Goal: Answer question/provide support

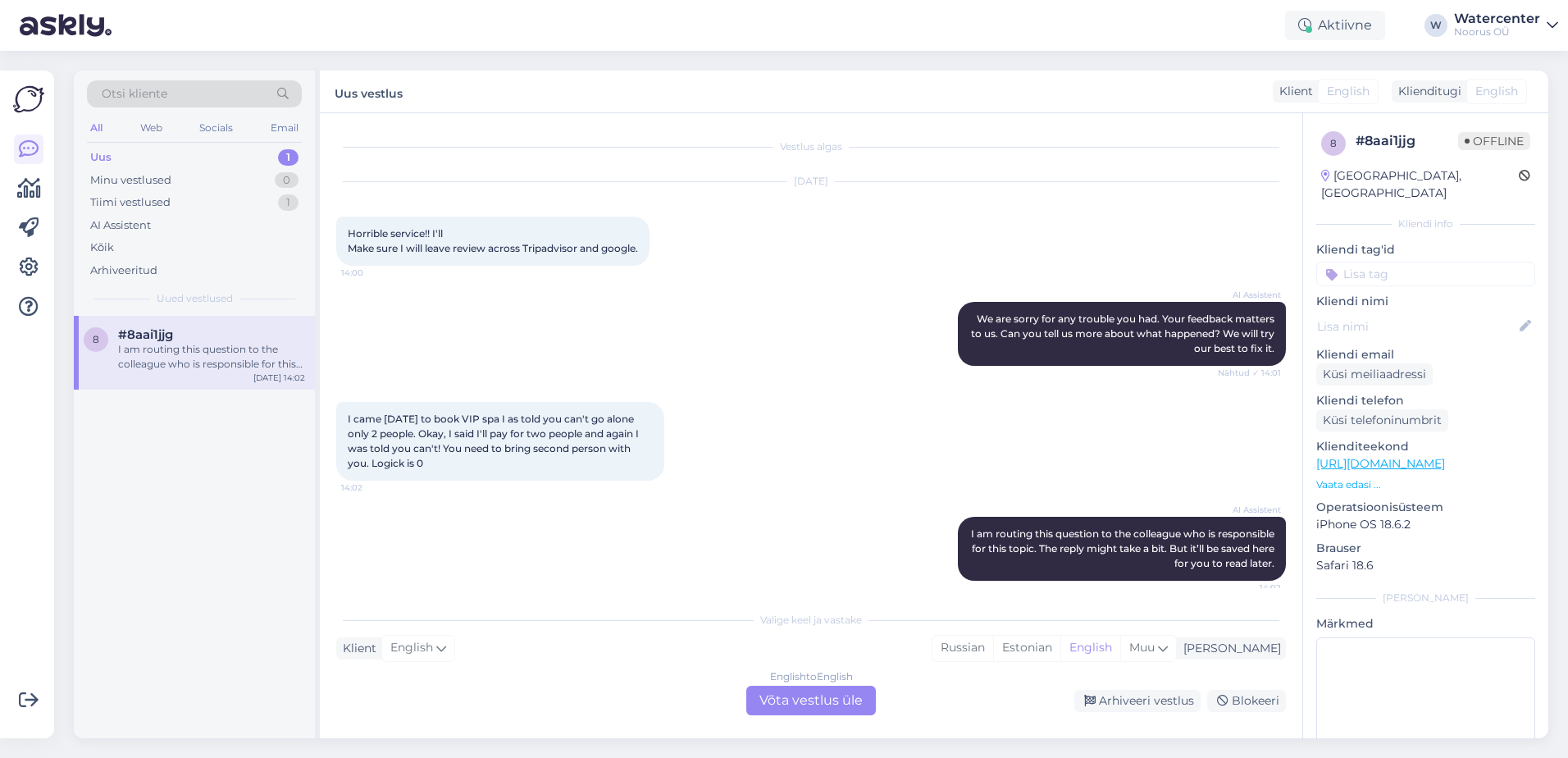
scroll to position [11, 0]
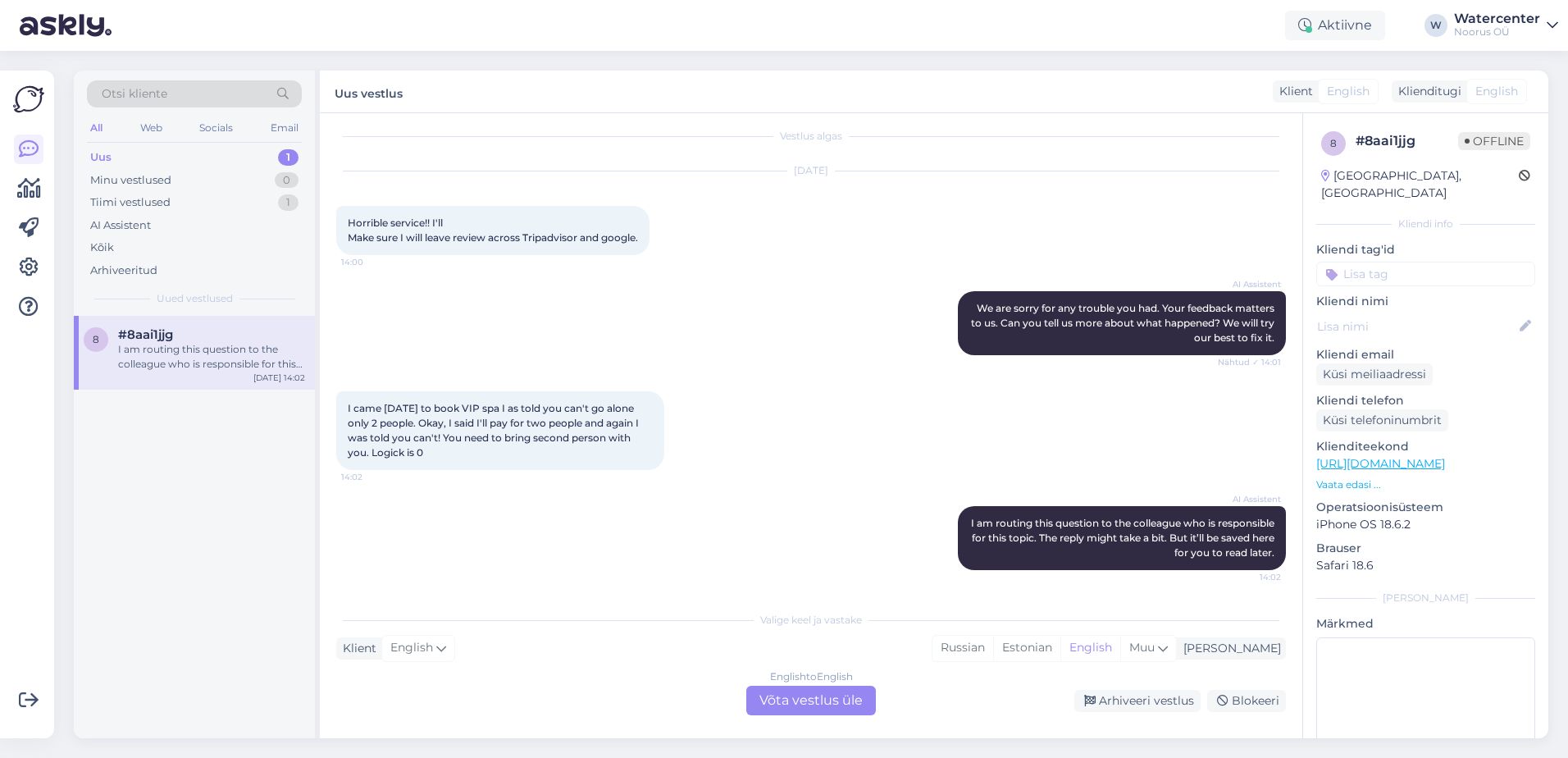
drag, startPoint x: 425, startPoint y: 457, endPoint x: 343, endPoint y: 406, distance: 96.6
click at [343, 406] on div "I came yesterday to book VIP spa I as told you can't go alone only 2 people. Ok…" at bounding box center [500, 430] width 328 height 79
copy span "I came [DATE] to book VIP spa I as told you can't go alone only 2 people. Okay,…"
drag, startPoint x: 644, startPoint y: 239, endPoint x: 332, endPoint y: 211, distance: 313.3
click at [332, 211] on div "Vestlus algas Aug 31 2025 Horrible service!! I'll Make sure I will leave review…" at bounding box center [810, 425] width 982 height 625
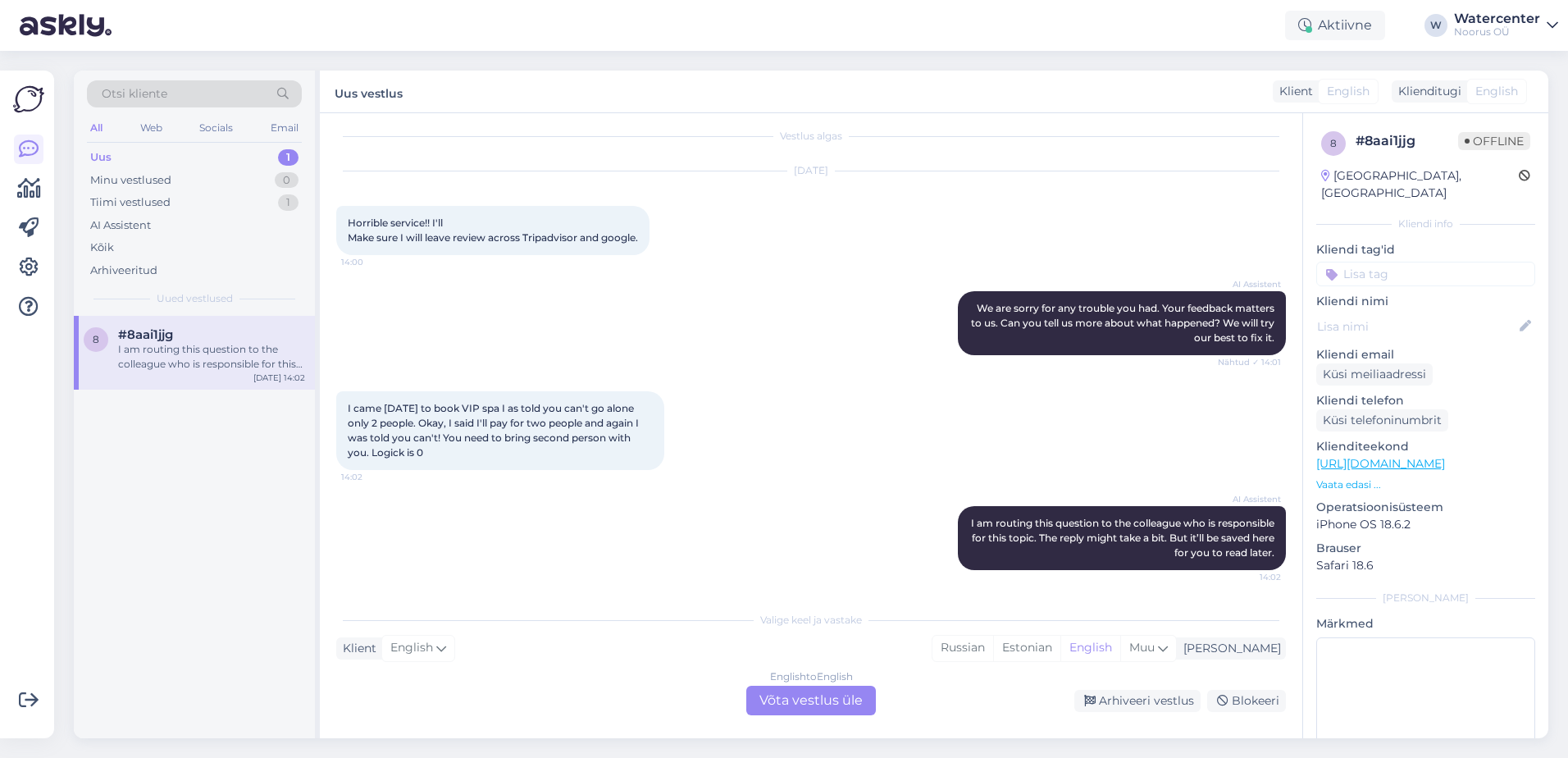
copy span "Horrible service!! I'll Make sure I will leave review across Tripadvisor and go…"
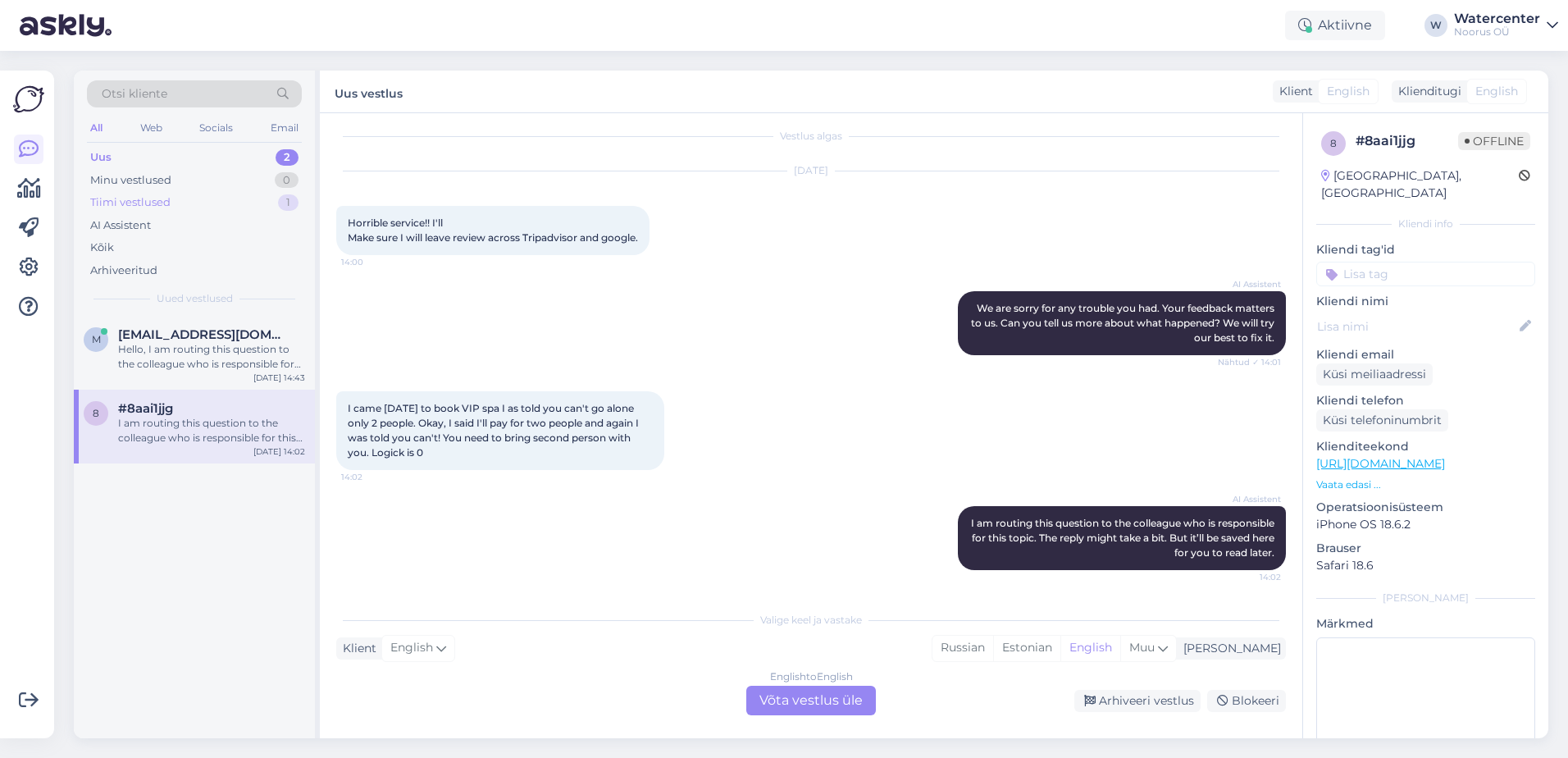
click at [200, 211] on div "Tiimi vestlused 1" at bounding box center [194, 203] width 215 height 23
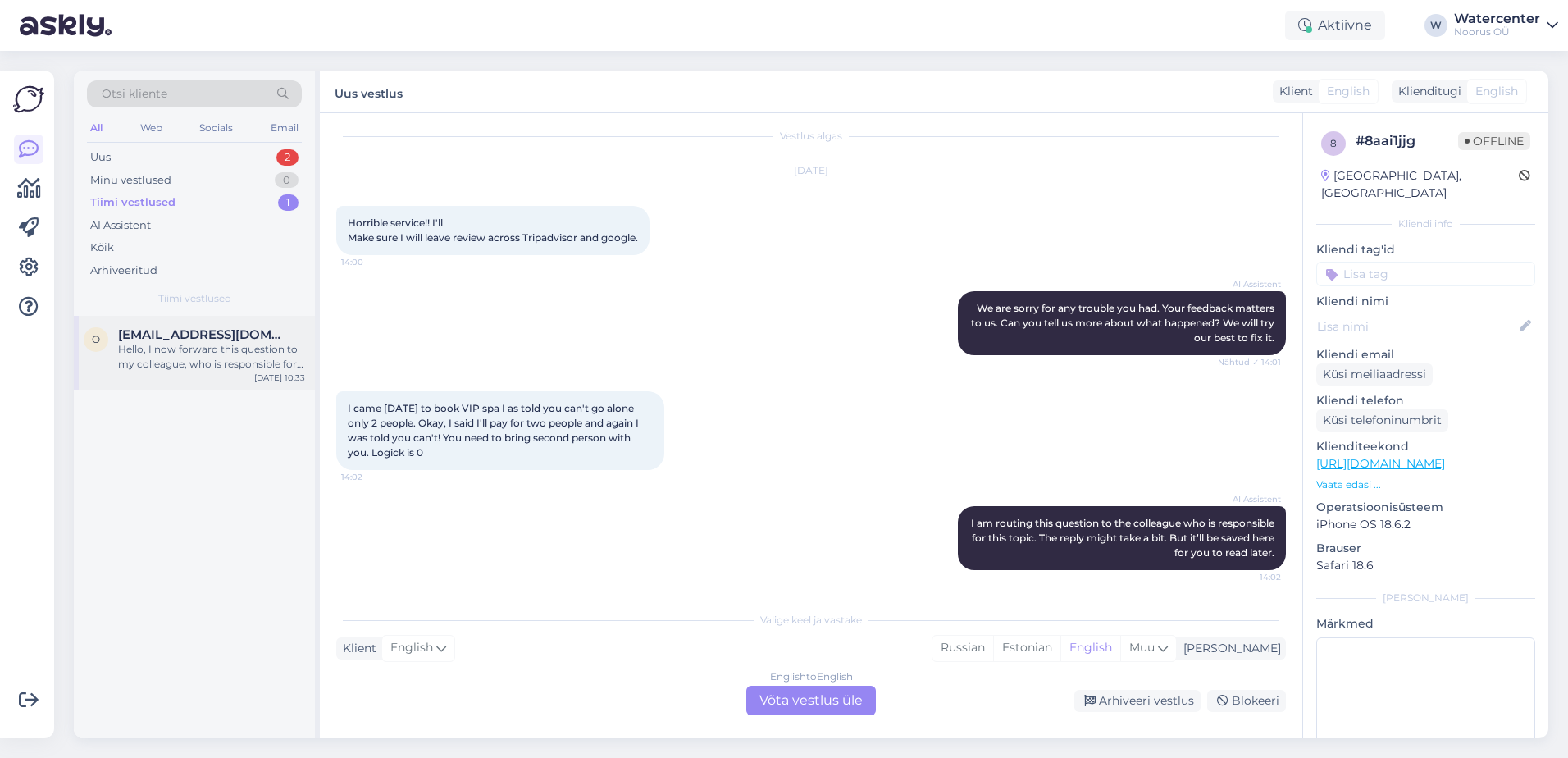
click at [195, 352] on div "Hello, I now forward this question to my colleague, who is responsible for this…" at bounding box center [211, 356] width 187 height 29
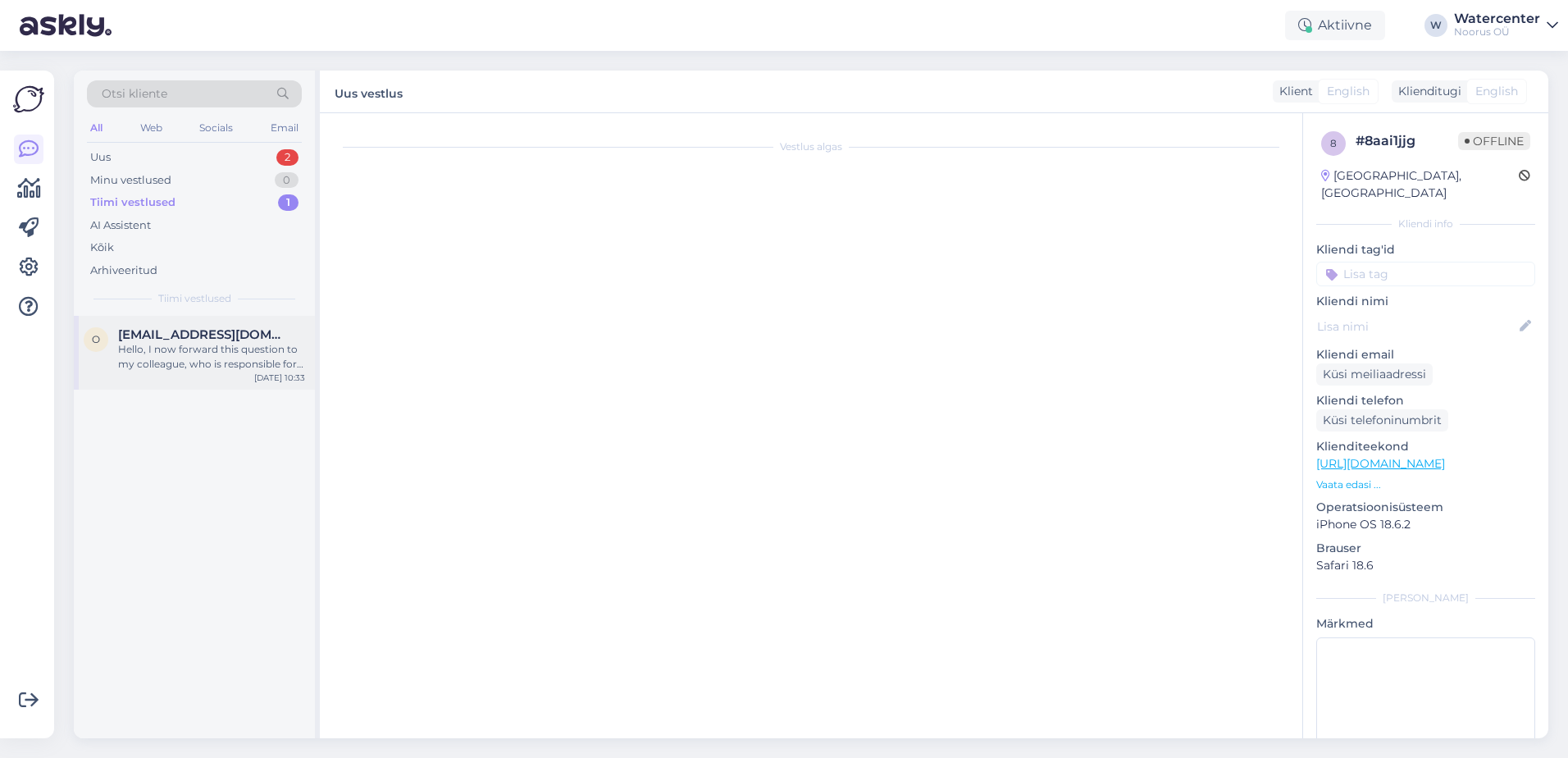
scroll to position [0, 0]
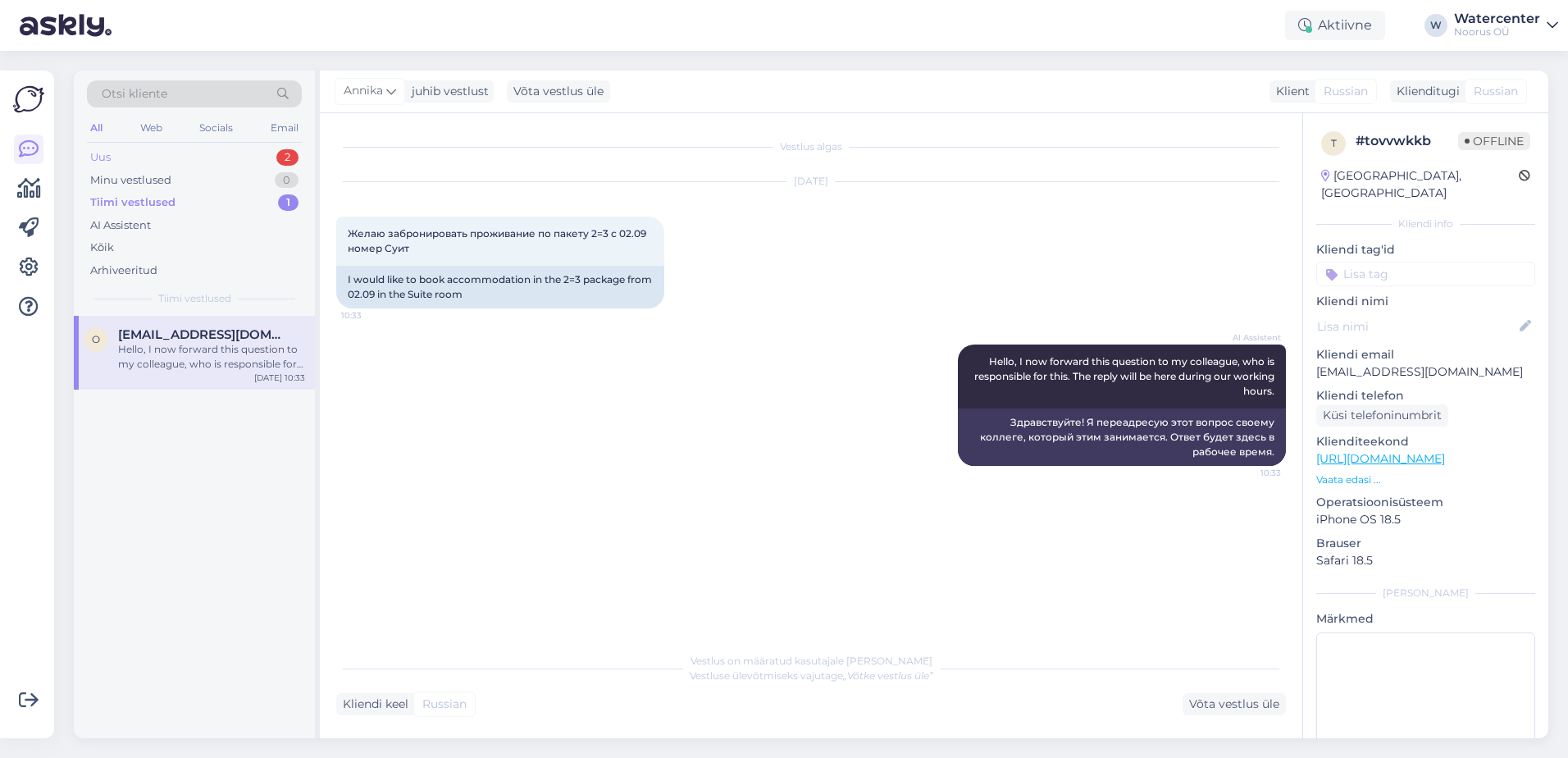
click at [166, 147] on div "Uus 2" at bounding box center [194, 157] width 215 height 23
click at [164, 354] on div "Hello, I am routing this question to the colleague who is responsible for this …" at bounding box center [211, 356] width 187 height 29
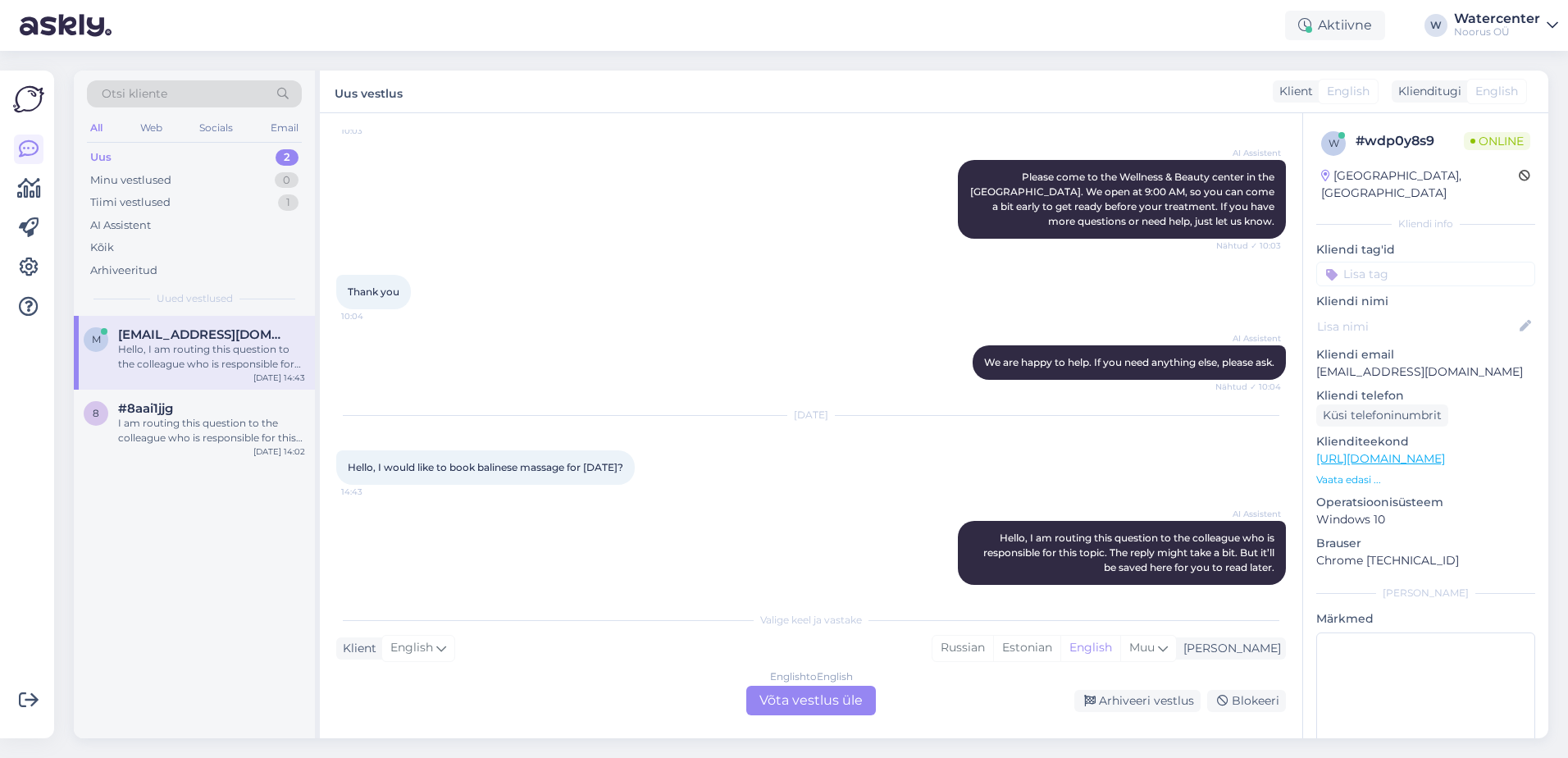
click at [795, 703] on div "English to English Võta vestlus üle" at bounding box center [811, 700] width 130 height 29
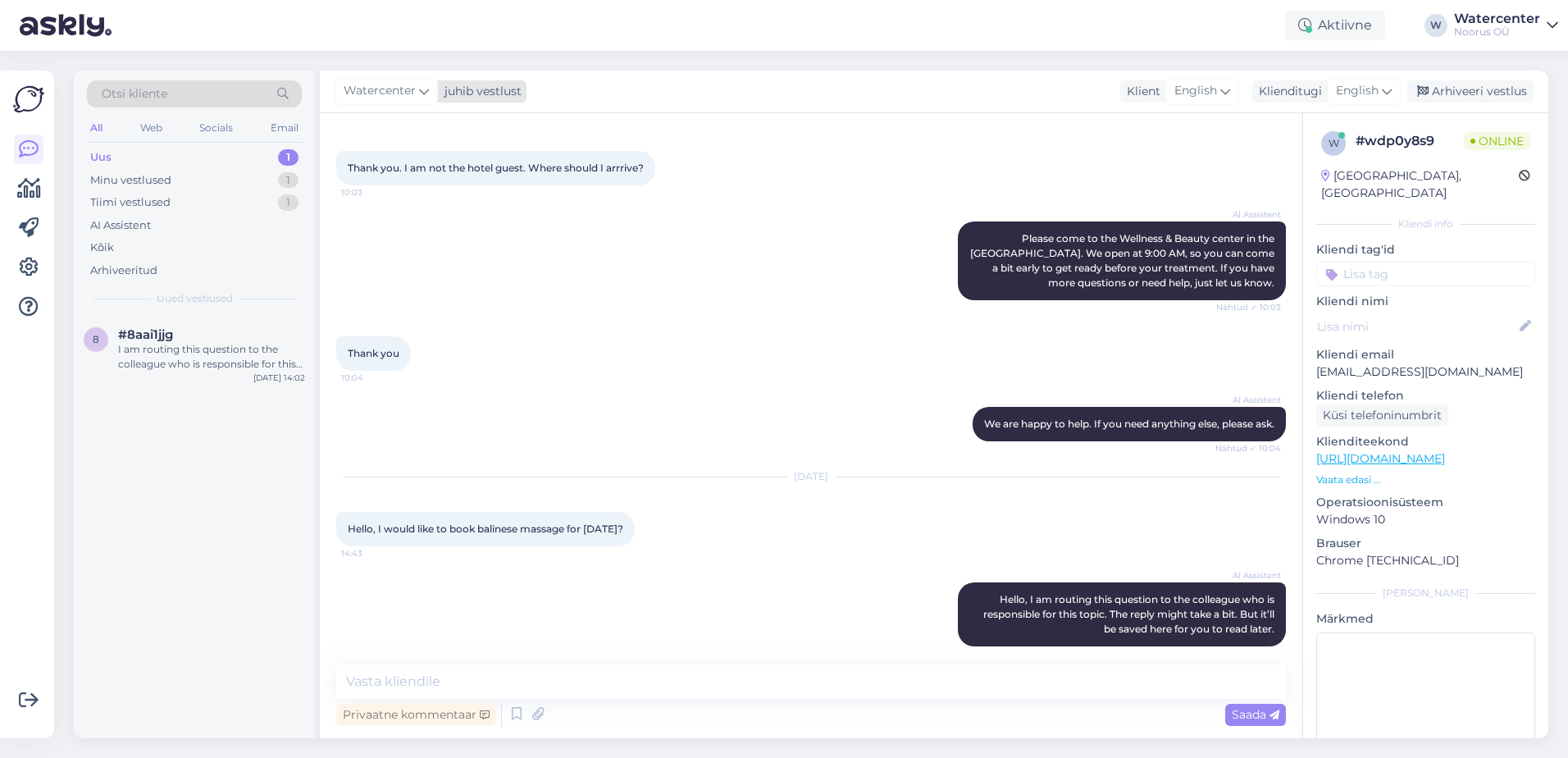
click at [380, 87] on span "Watercenter" at bounding box center [379, 92] width 72 height 18
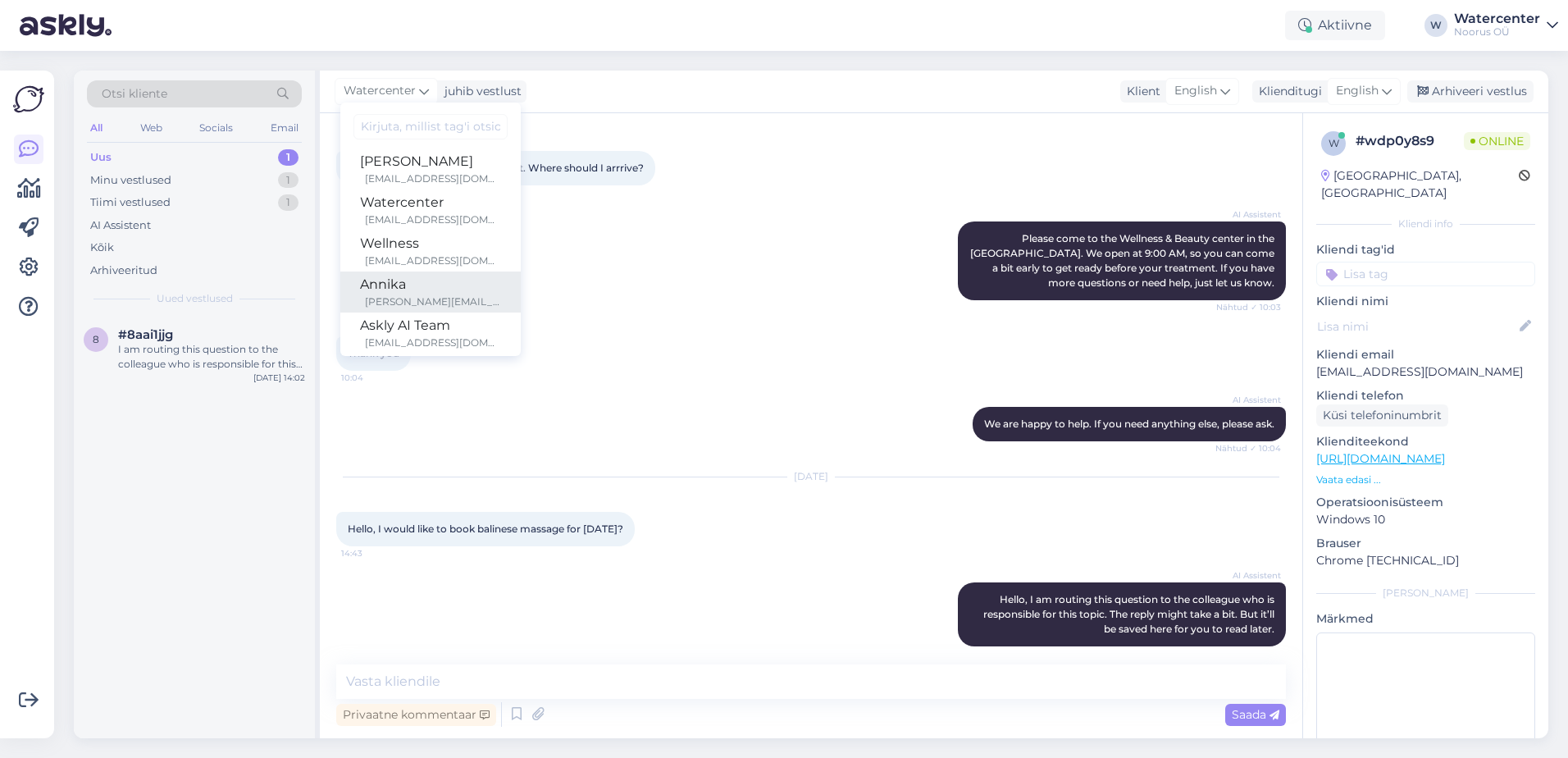
scroll to position [0, 0]
click at [415, 258] on div "wellness@noorusspahotel.com" at bounding box center [433, 264] width 136 height 15
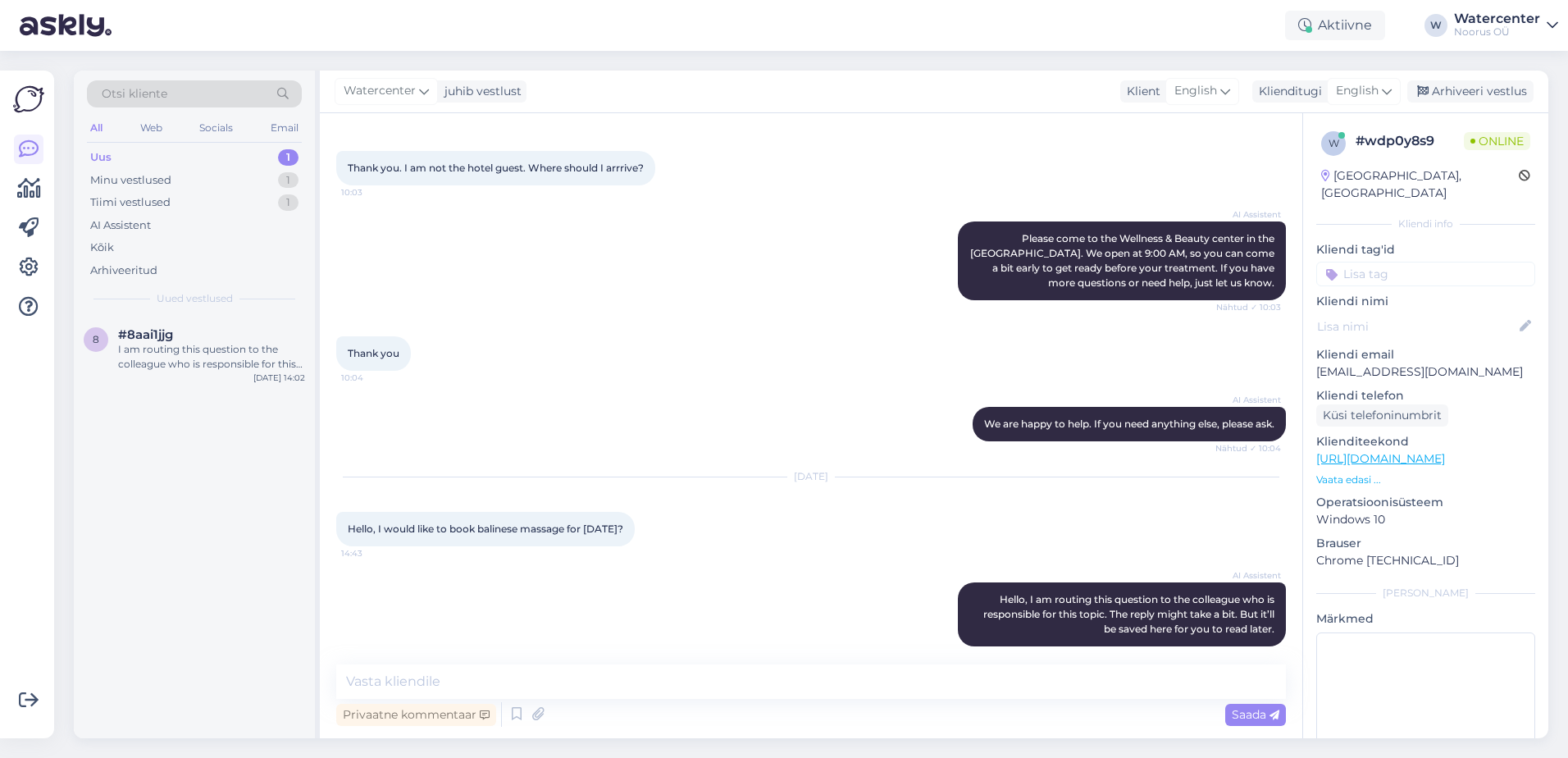
scroll to position [1078, 0]
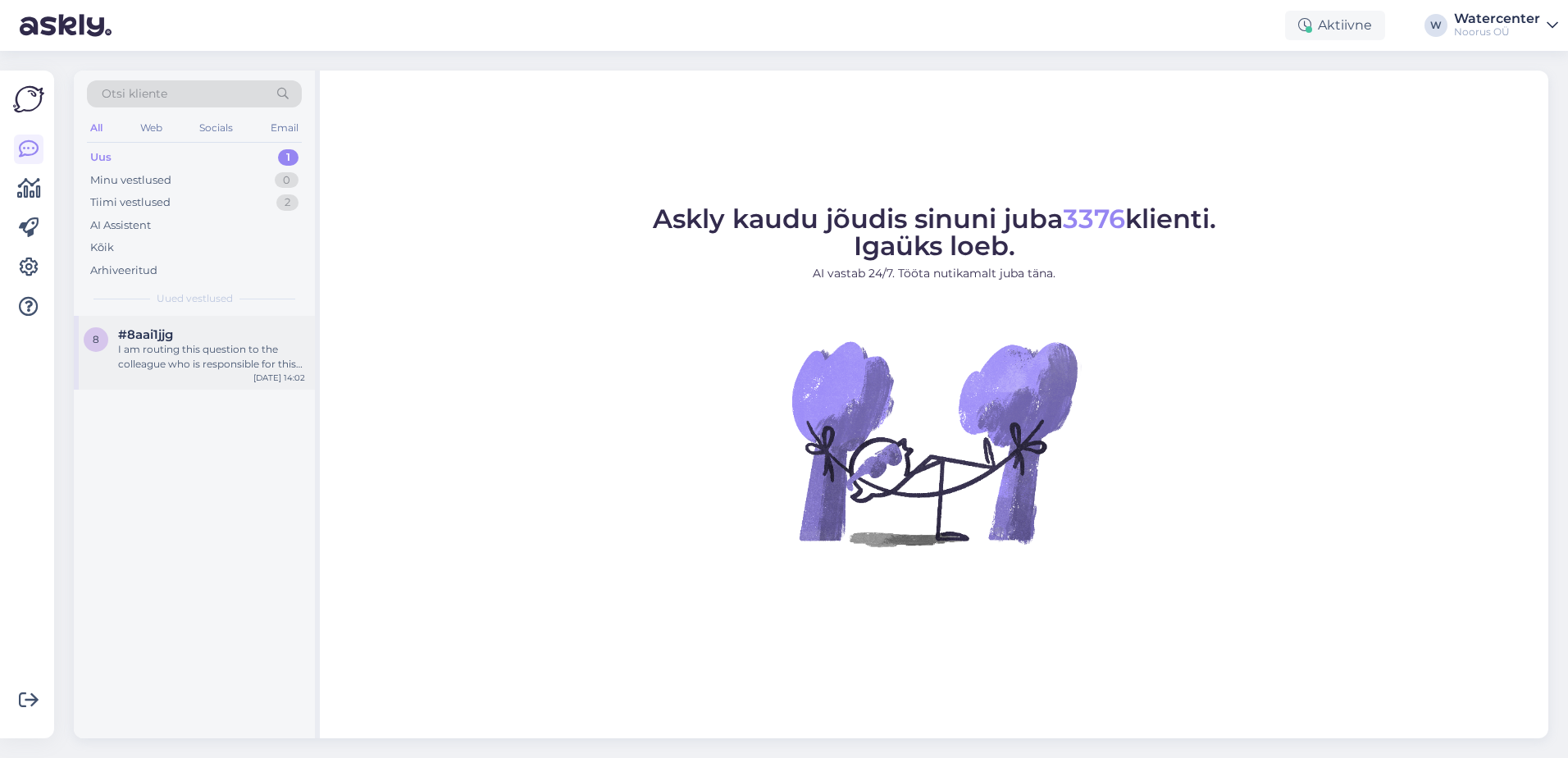
click at [190, 339] on div "#8aai1jjg" at bounding box center [211, 334] width 187 height 15
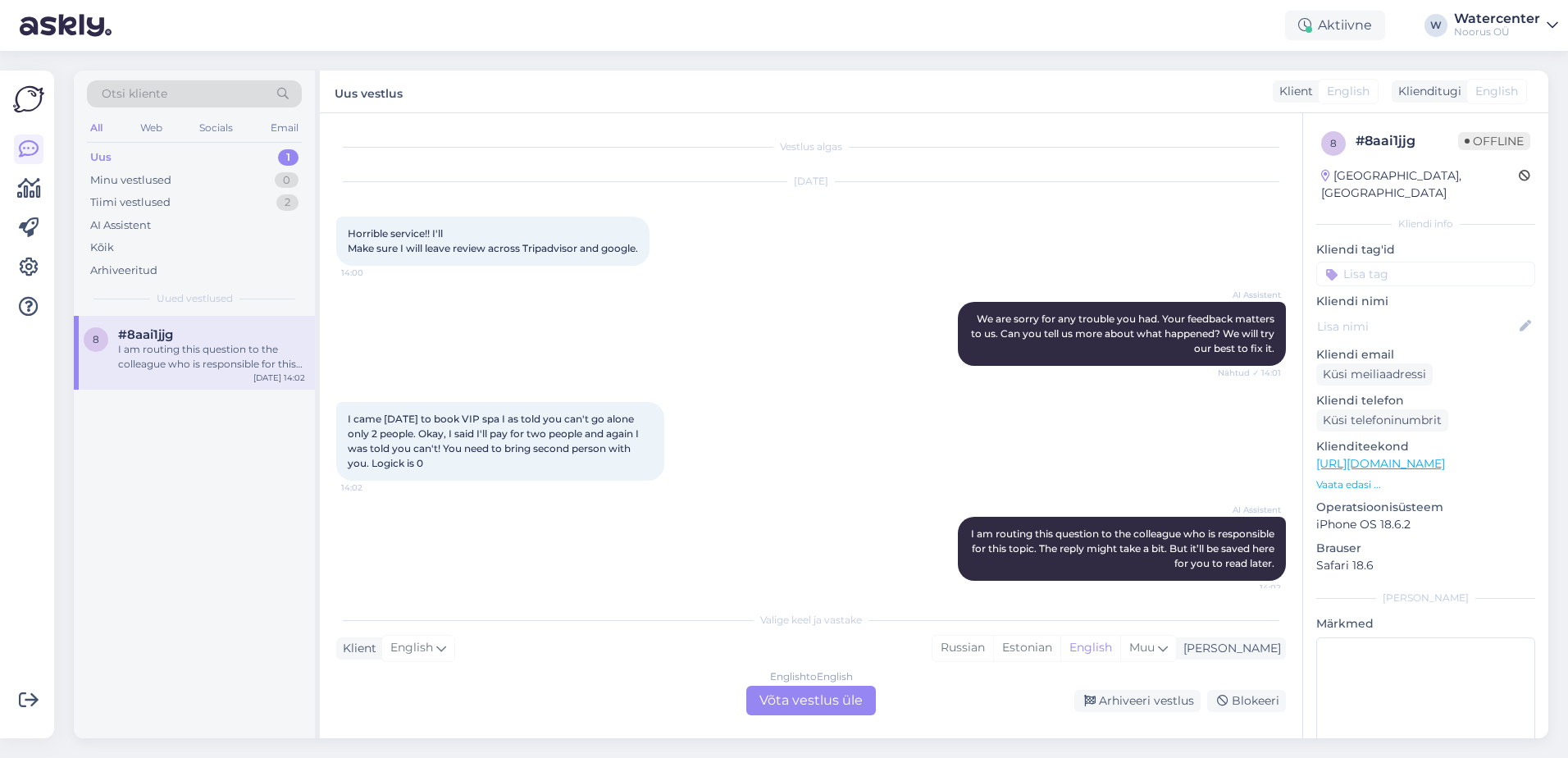
scroll to position [11, 0]
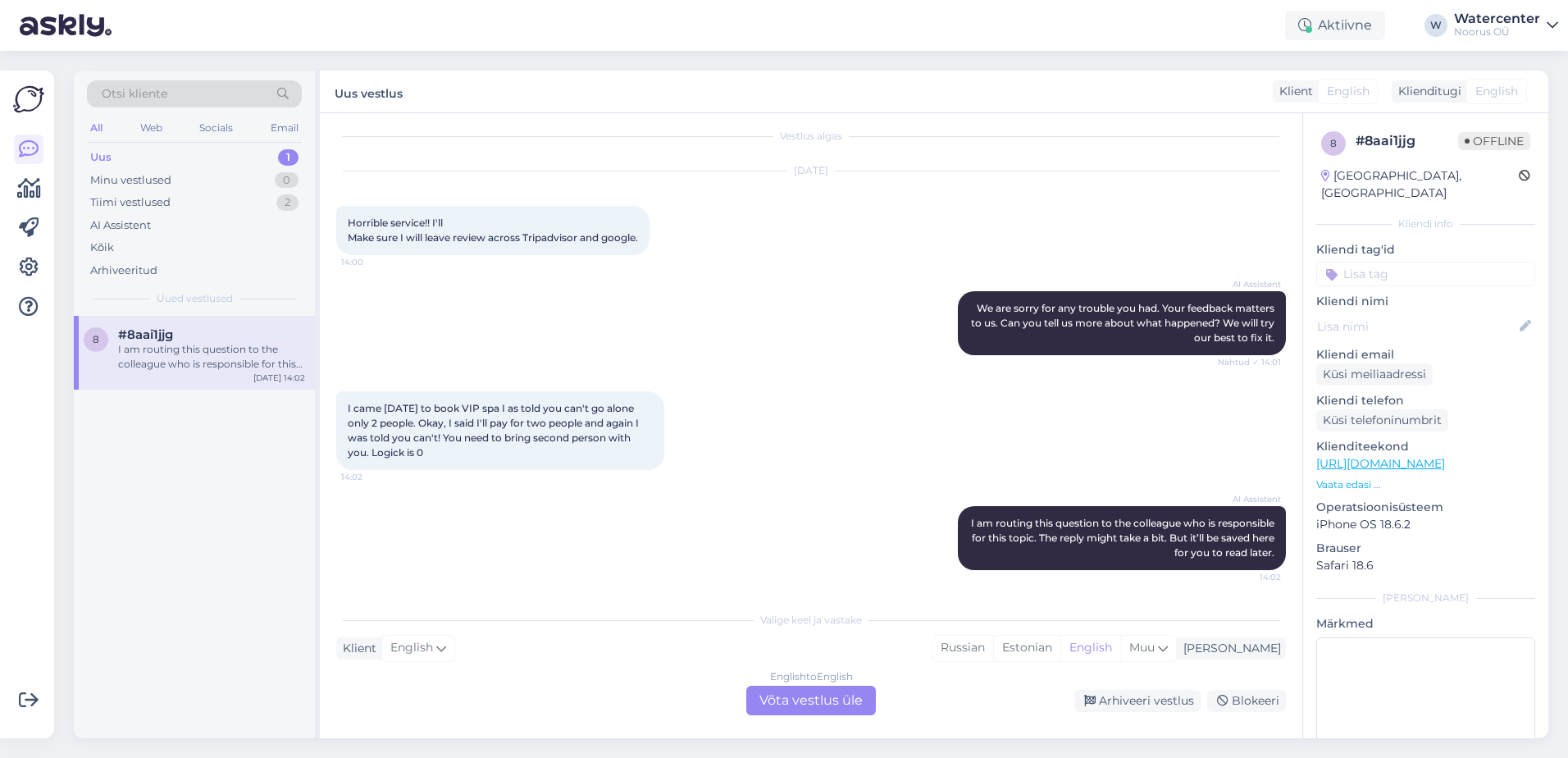
click at [768, 697] on div "English to English Võta vestlus üle" at bounding box center [811, 700] width 130 height 29
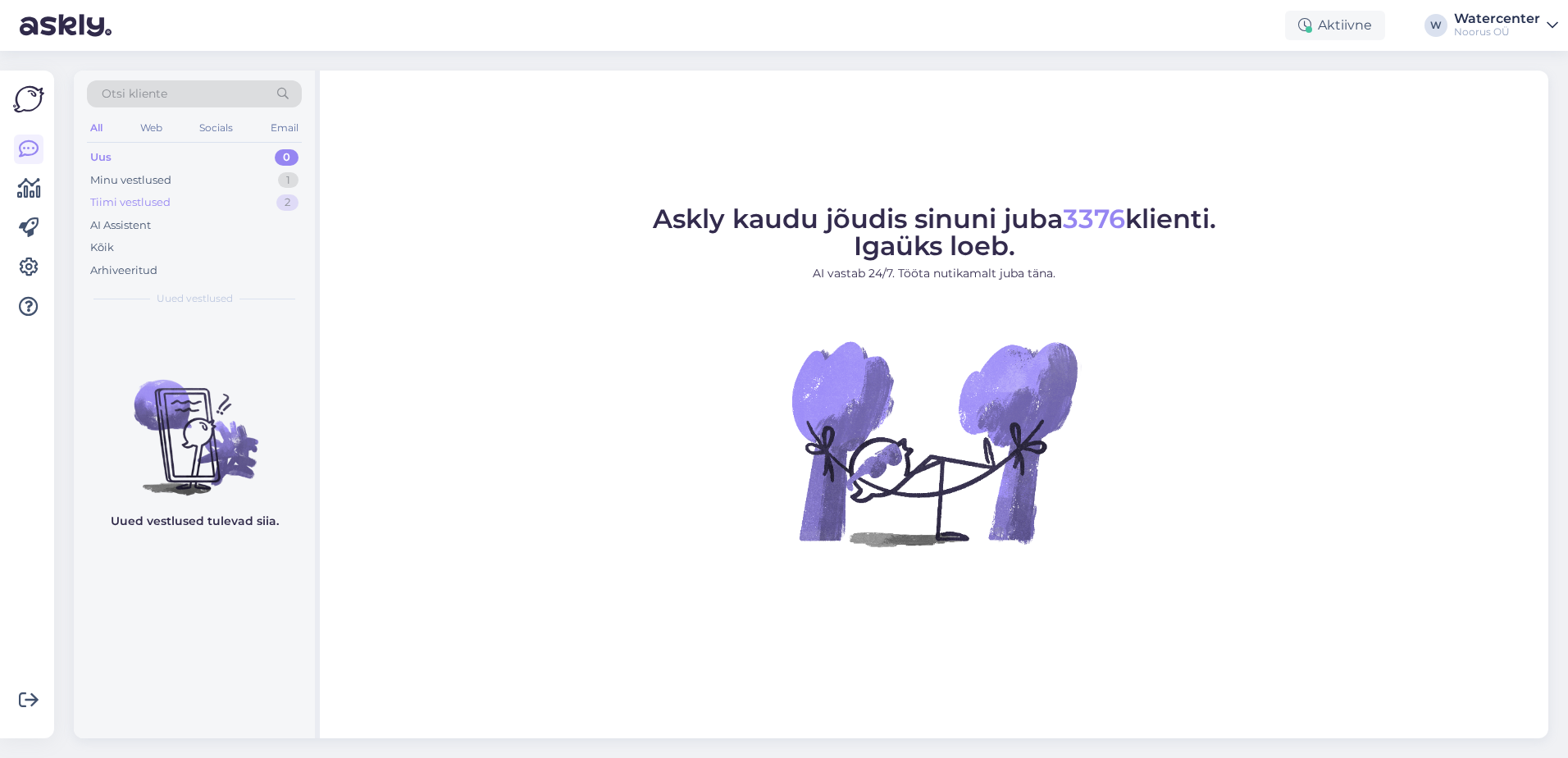
click at [152, 201] on div "Tiimi vestlused" at bounding box center [130, 203] width 81 height 17
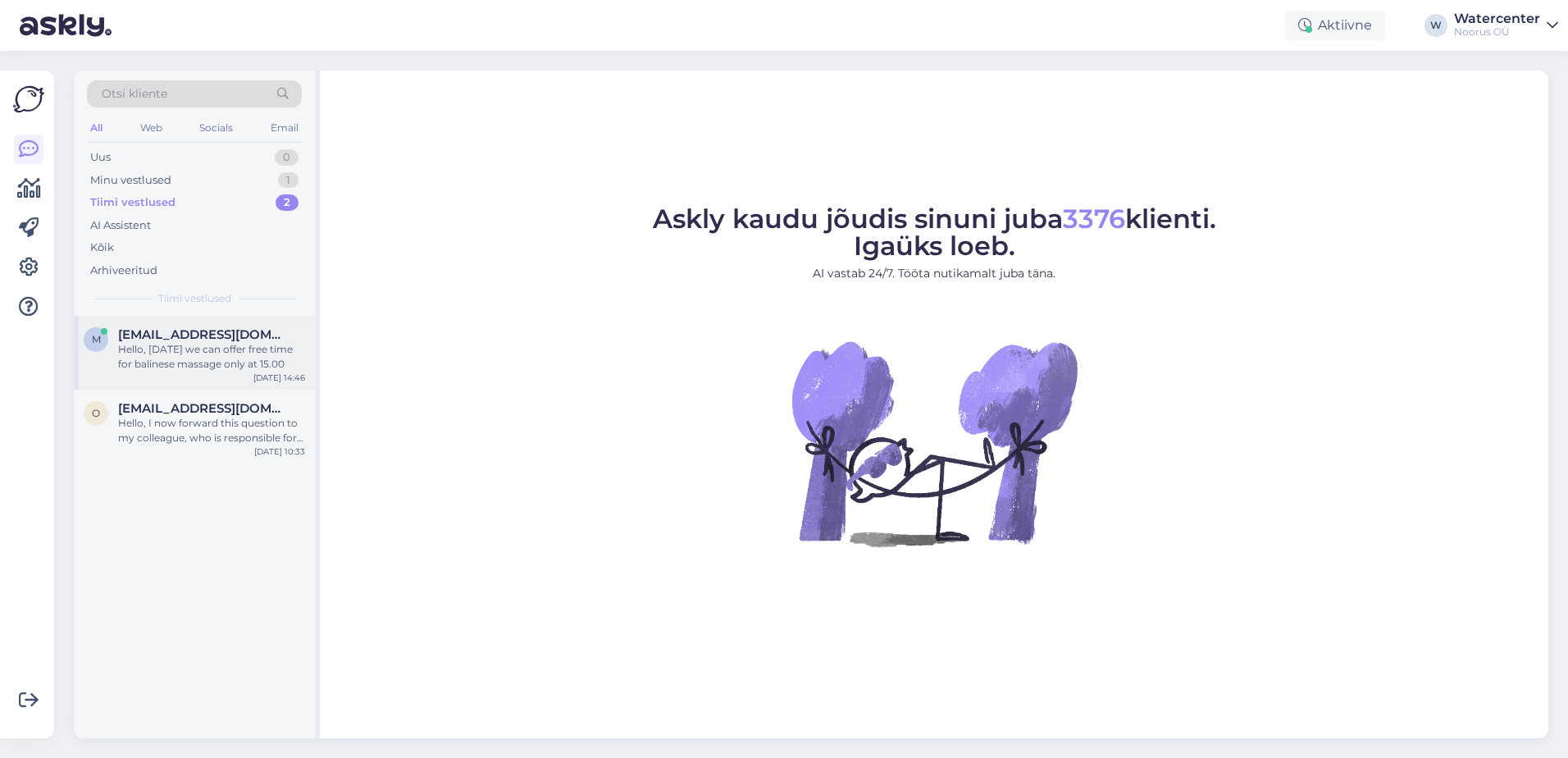
click at [235, 349] on div "Hello, today we can offer free time for balinese massage only at 15.00" at bounding box center [211, 356] width 187 height 29
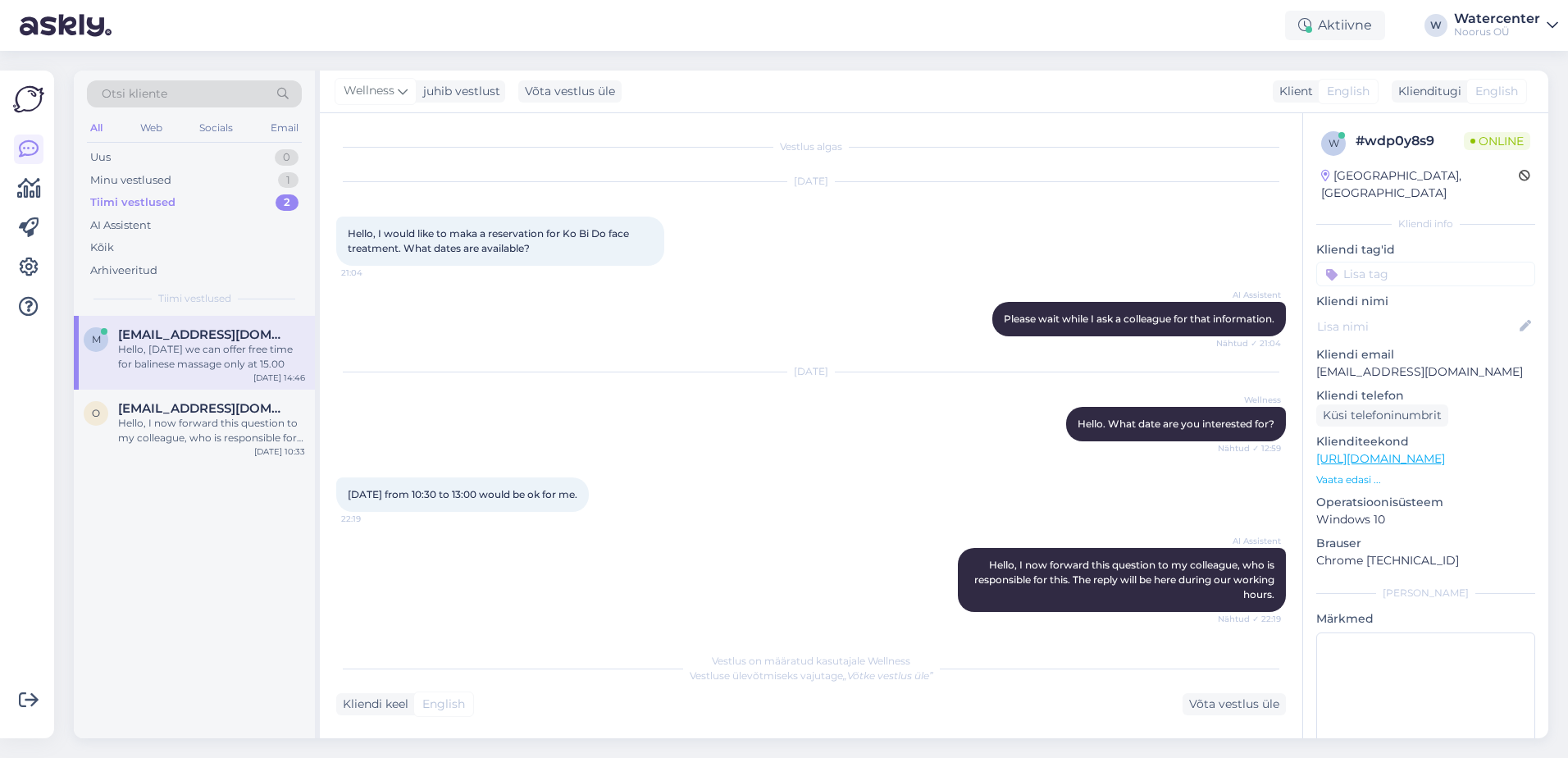
scroll to position [1164, 0]
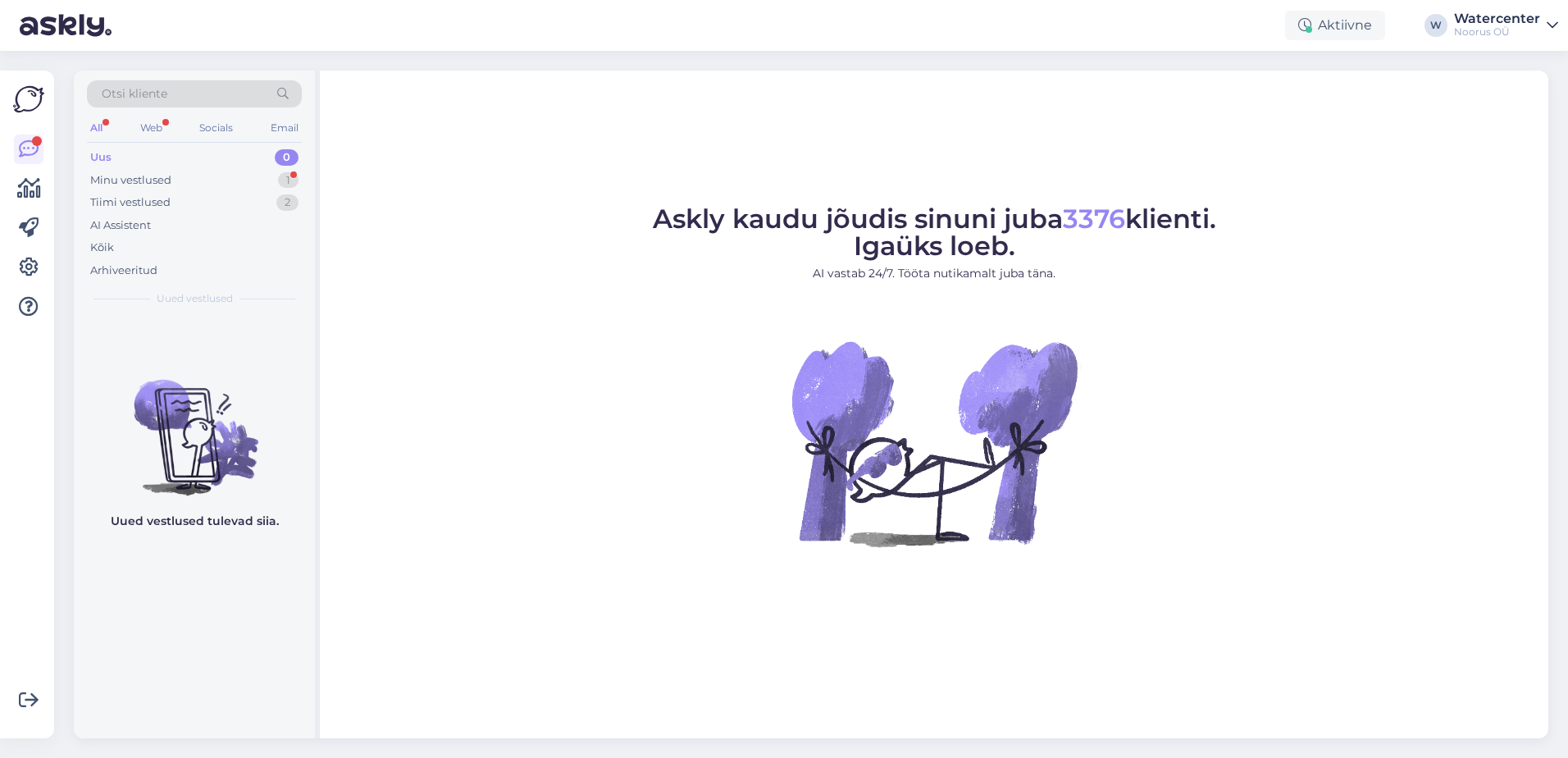
click at [144, 182] on div "Minu vestlused" at bounding box center [131, 181] width 82 height 17
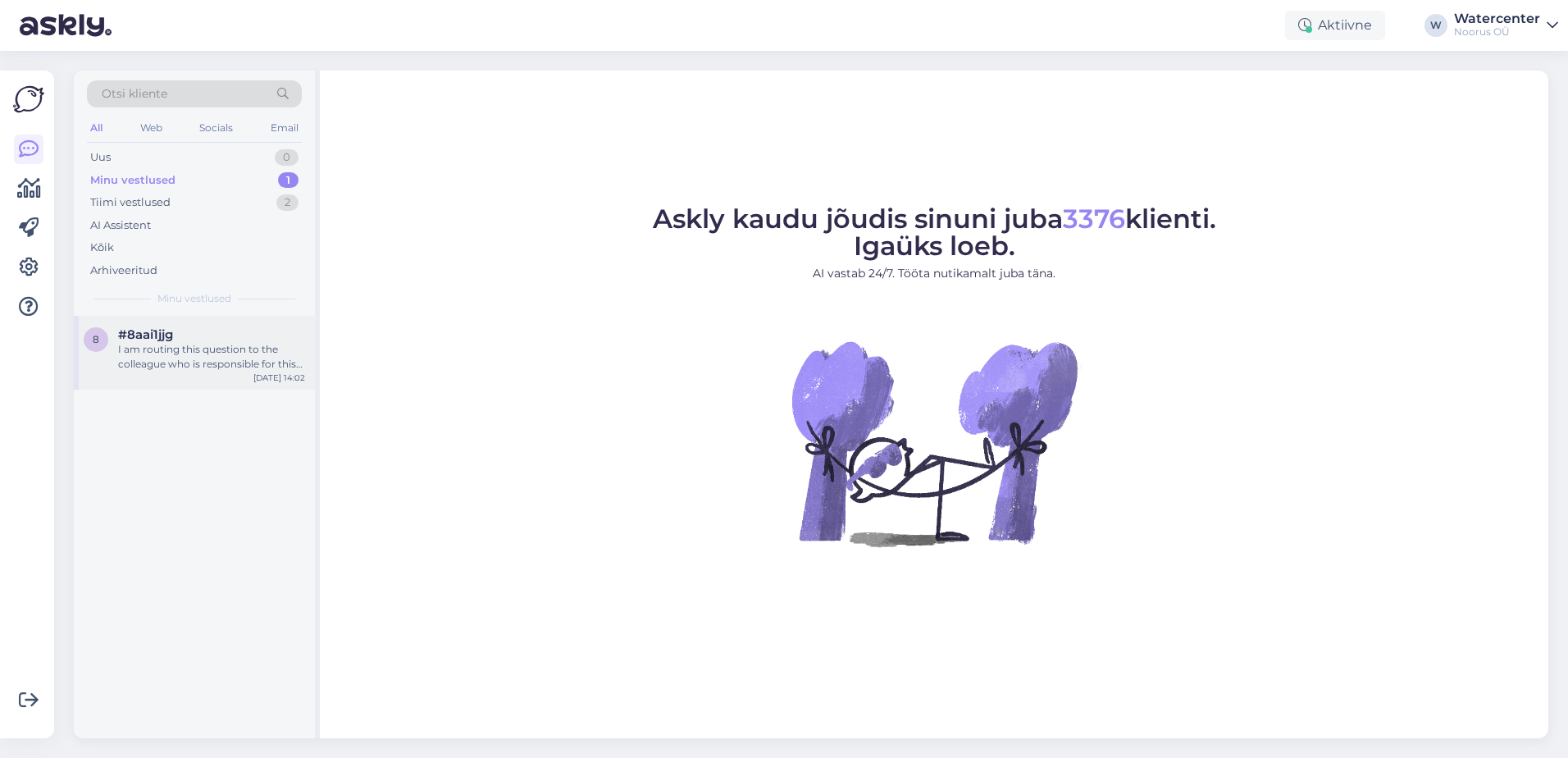
click at [215, 349] on div "I am routing this question to the colleague who is responsible for this topic. …" at bounding box center [211, 356] width 187 height 29
